Goal: Task Accomplishment & Management: Use online tool/utility

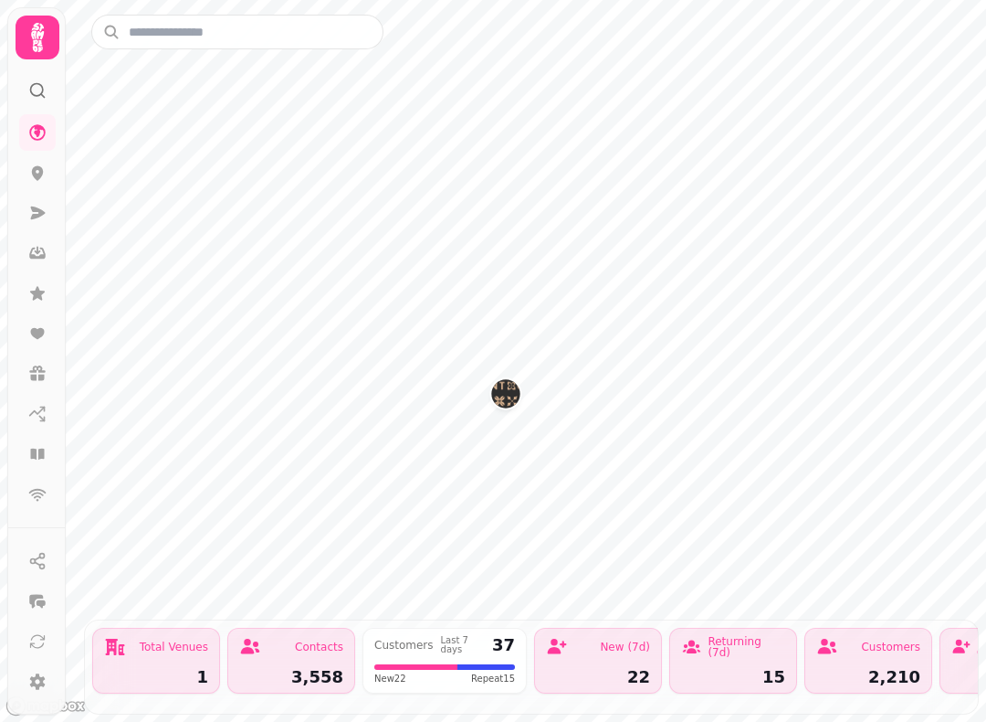
click at [46, 41] on icon at bounding box center [37, 37] width 37 height 37
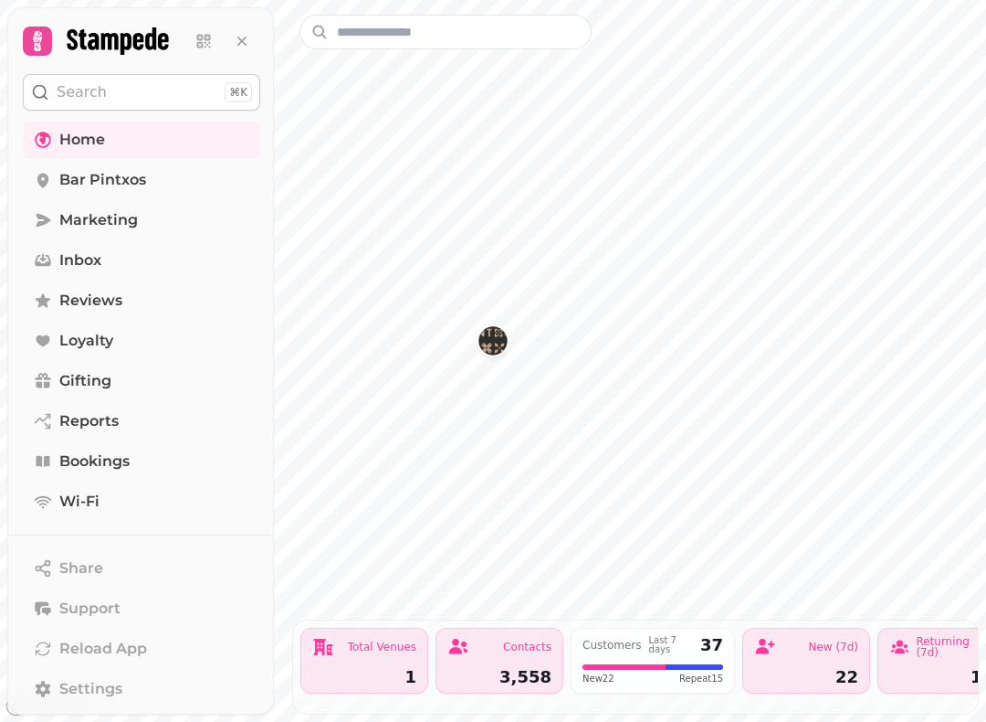
click at [142, 453] on link "Bookings" at bounding box center [141, 461] width 237 height 37
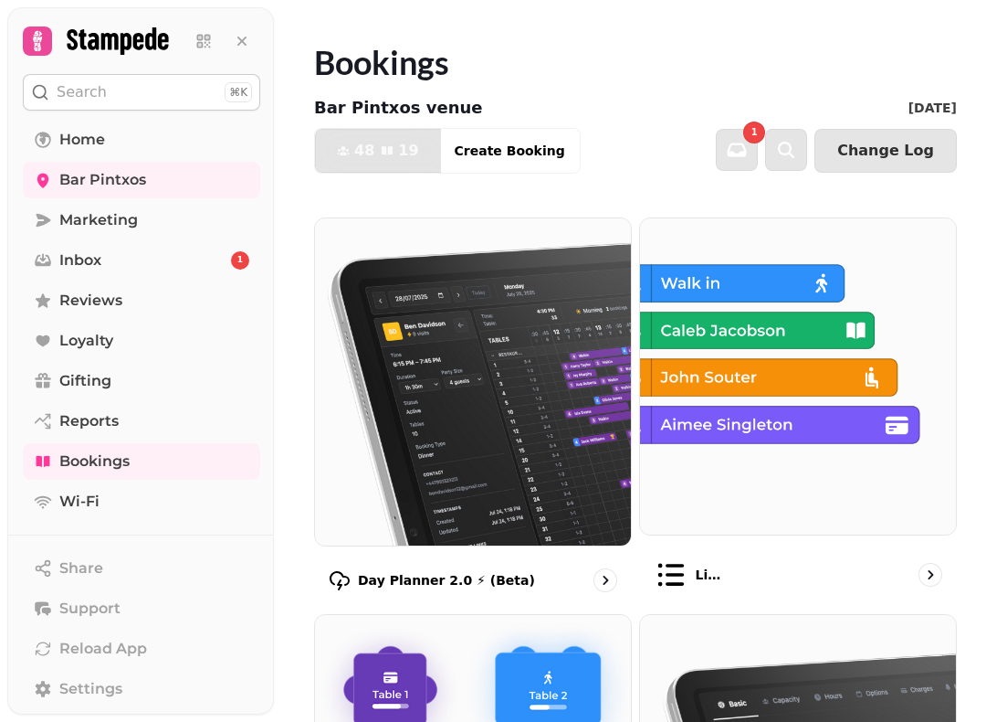
click at [497, 430] on img at bounding box center [473, 381] width 316 height 327
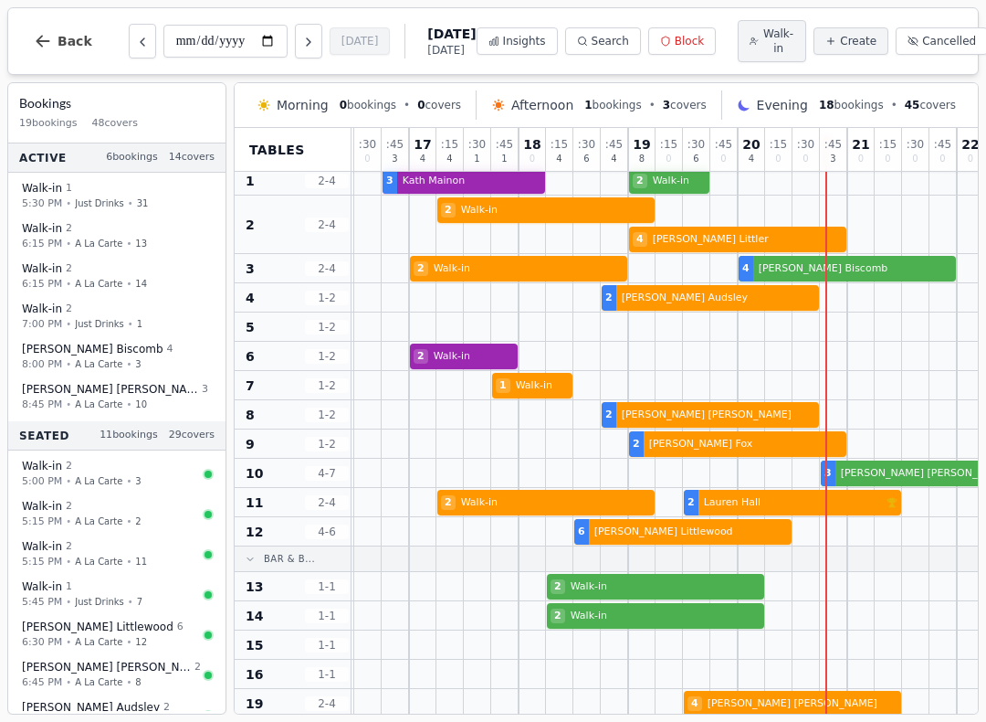
scroll to position [33, 494]
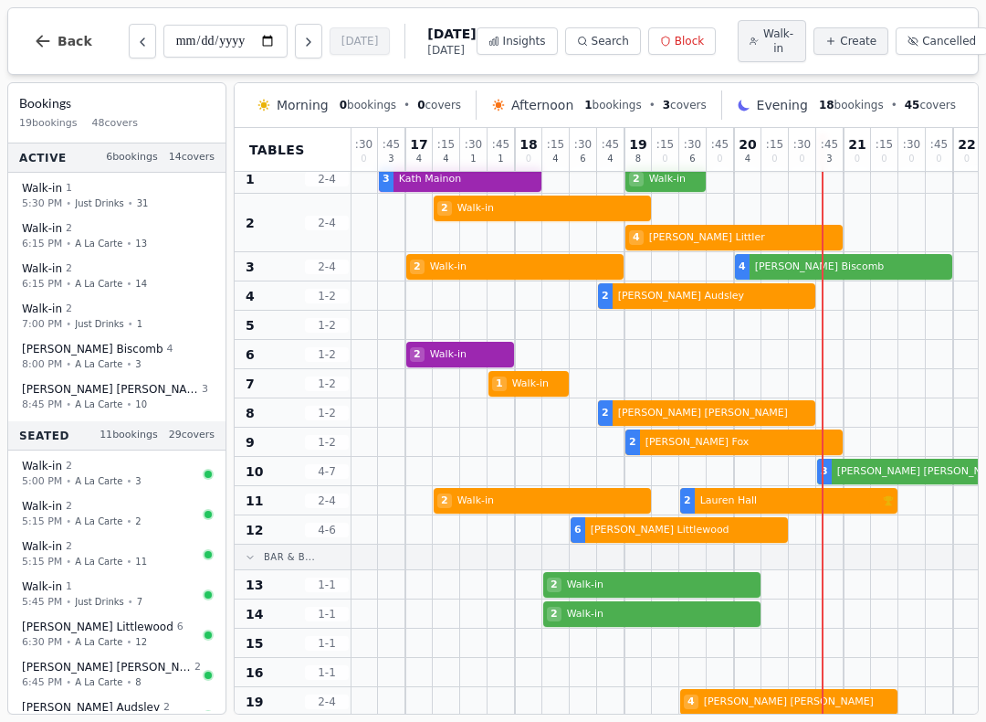
click at [902, 456] on div at bounding box center [912, 441] width 27 height 28
click at [919, 461] on div at bounding box center [912, 471] width 27 height 28
click at [904, 461] on div at bounding box center [912, 471] width 27 height 28
select select "****"
select select "*"
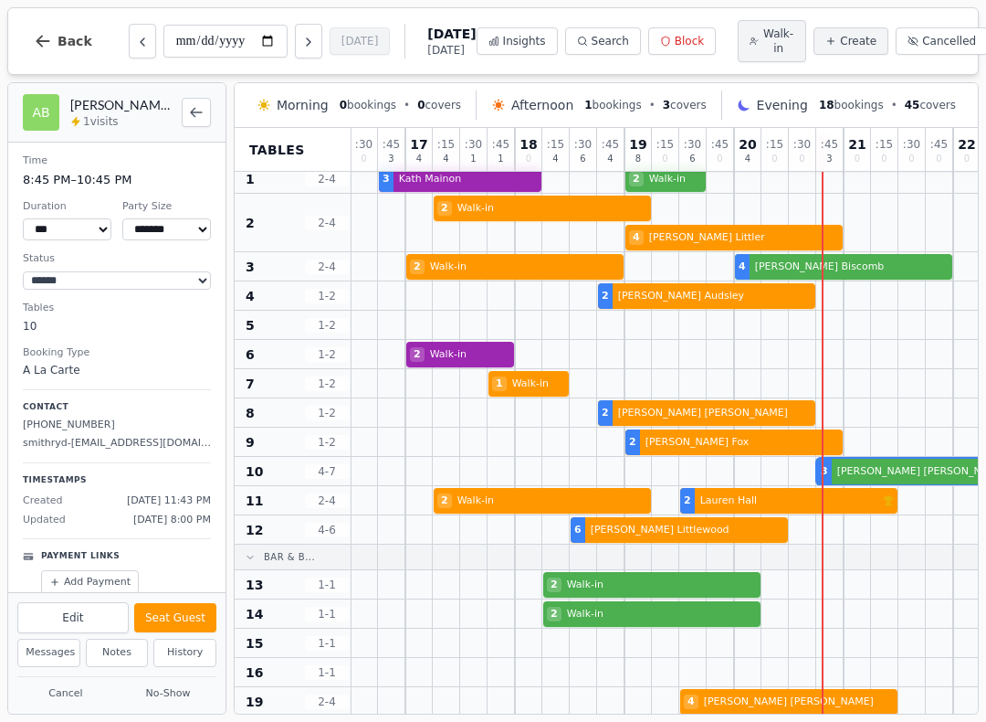
click at [183, 597] on div "Edit Seat Guest" at bounding box center [116, 616] width 217 height 46
click at [191, 606] on button "Seat Guest" at bounding box center [175, 617] width 82 height 29
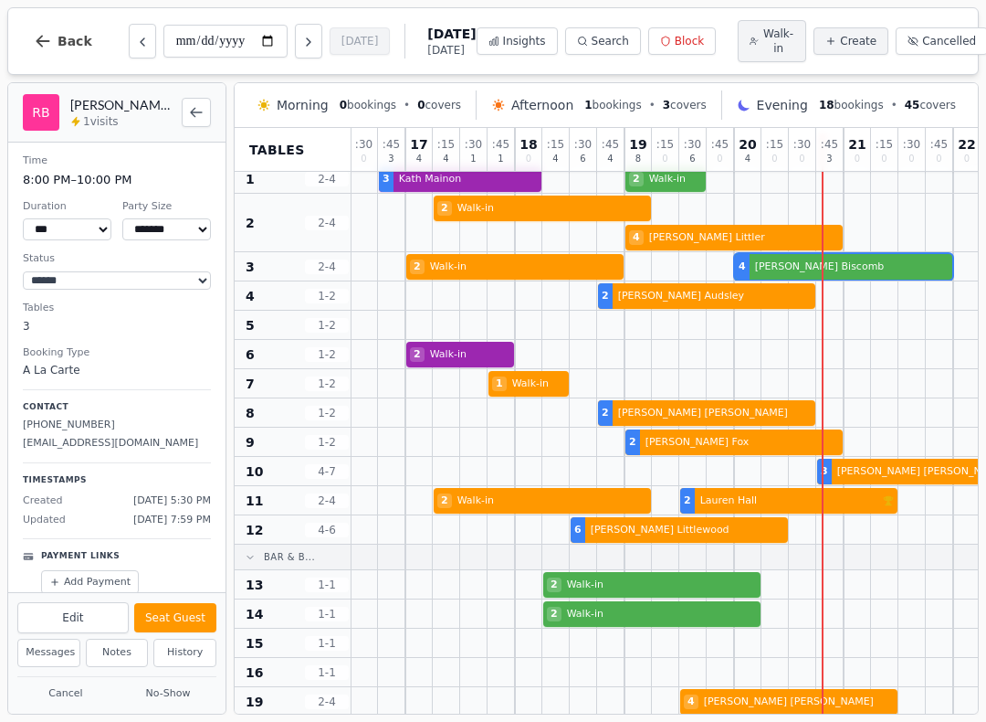
click at [870, 257] on div at bounding box center [857, 266] width 27 height 28
click at [177, 605] on button "Seat Guest" at bounding box center [175, 617] width 82 height 29
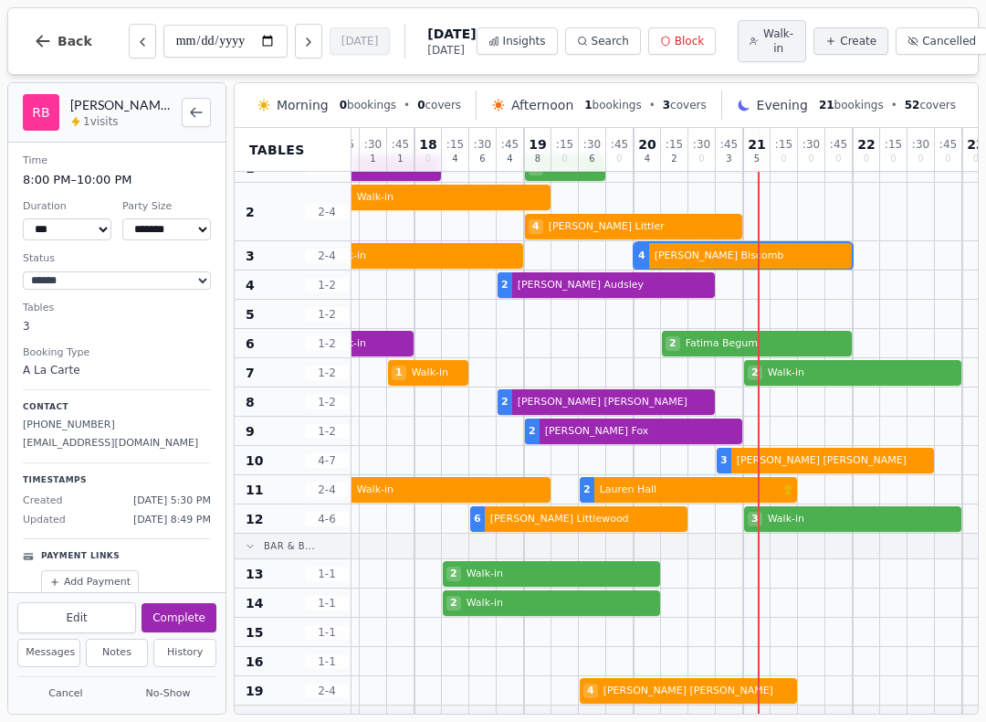
scroll to position [44, 596]
